Goal: Book appointment/travel/reservation

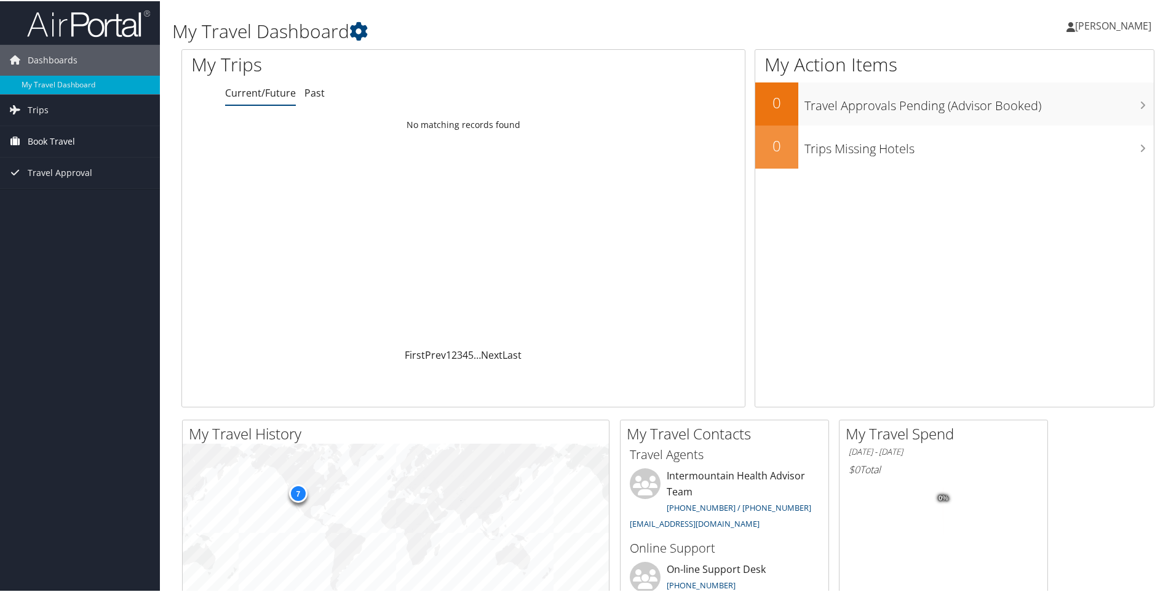
click at [49, 136] on span "Book Travel" at bounding box center [51, 140] width 47 height 31
click at [50, 198] on link "Book/Manage Online Trips" at bounding box center [80, 201] width 160 height 18
